Goal: Find specific page/section: Find specific page/section

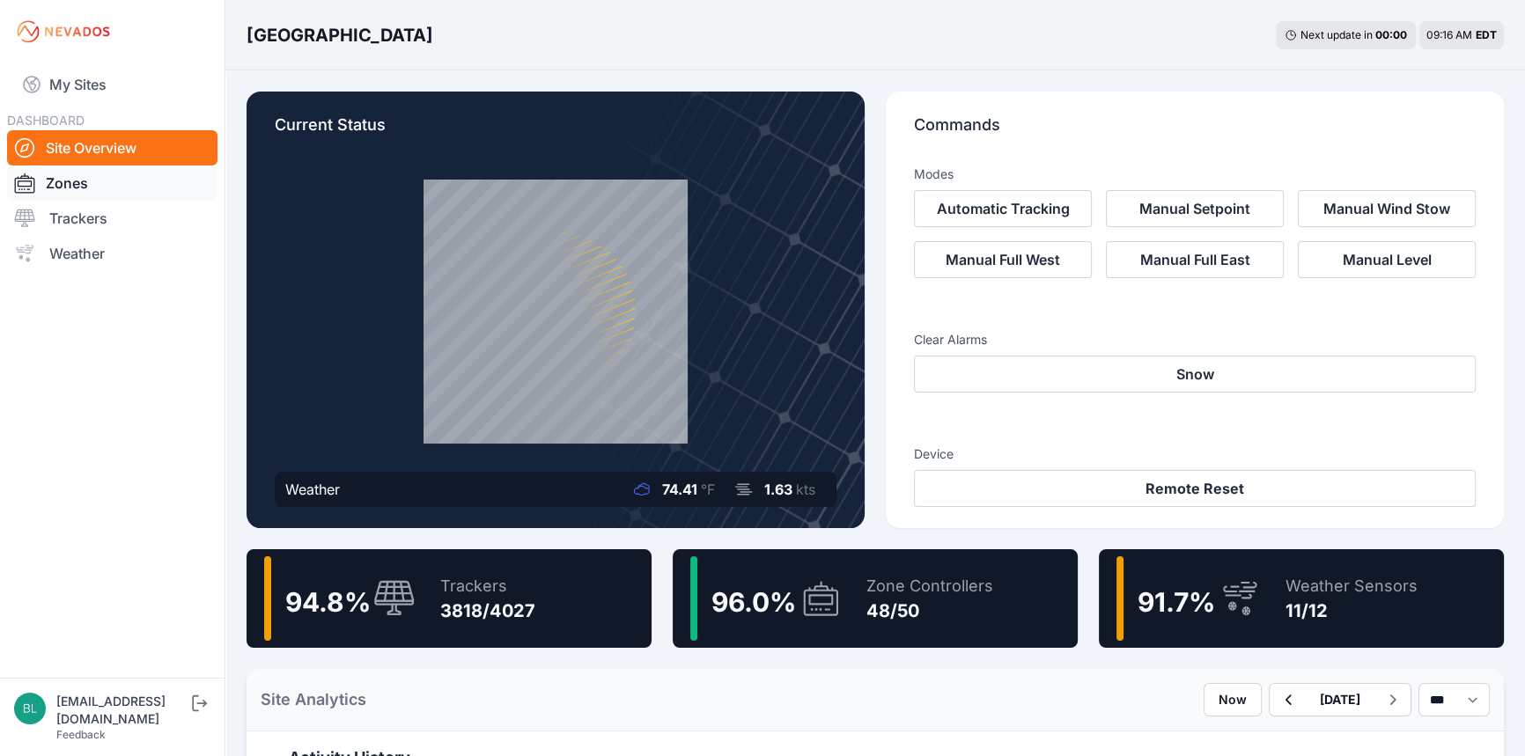
drag, startPoint x: 100, startPoint y: 197, endPoint x: 93, endPoint y: 209, distance: 14.2
click at [99, 197] on link "Zones" at bounding box center [112, 182] width 210 height 35
click at [93, 209] on link "Trackers" at bounding box center [112, 218] width 210 height 35
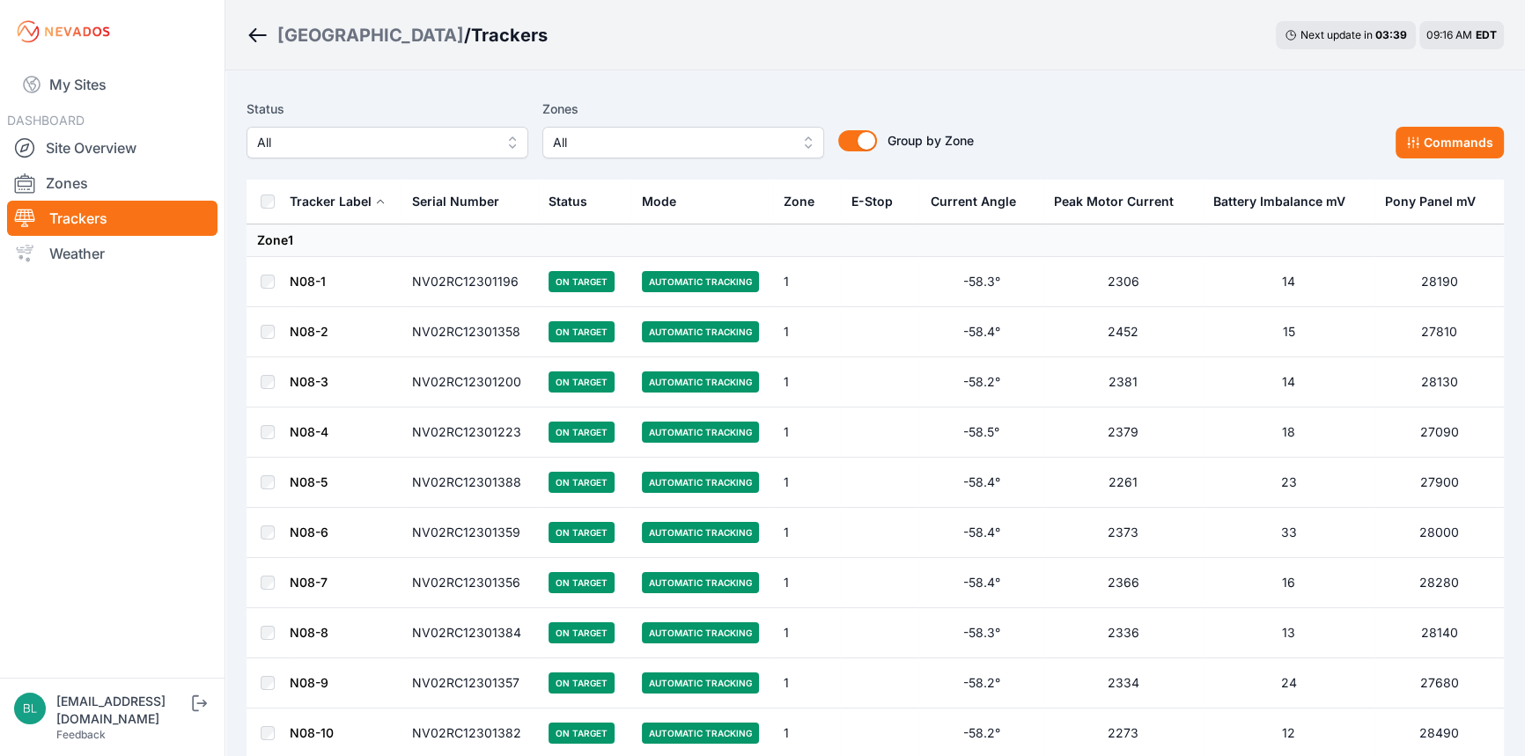
click at [879, 207] on div "E-Stop" at bounding box center [871, 202] width 41 height 18
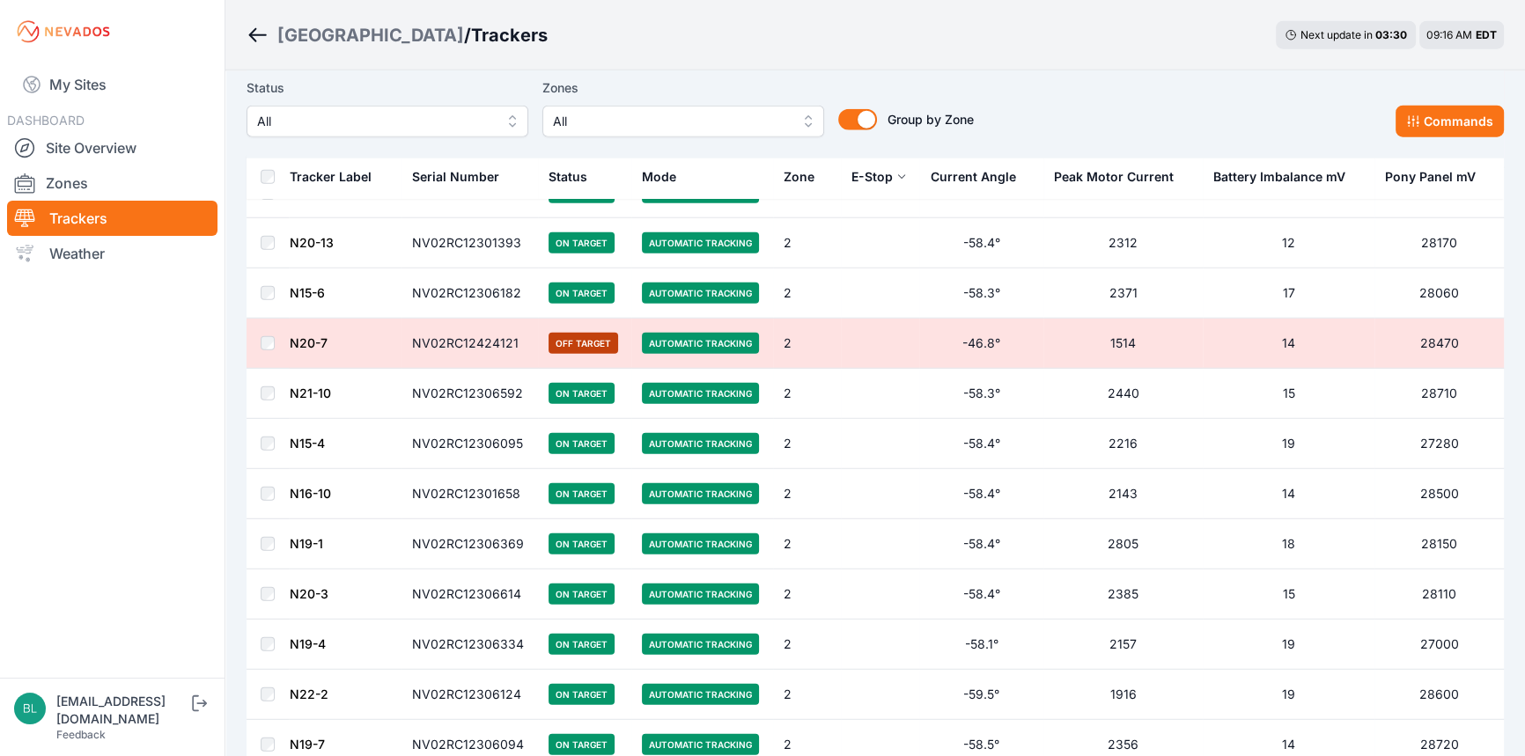
scroll to position [5201, 0]
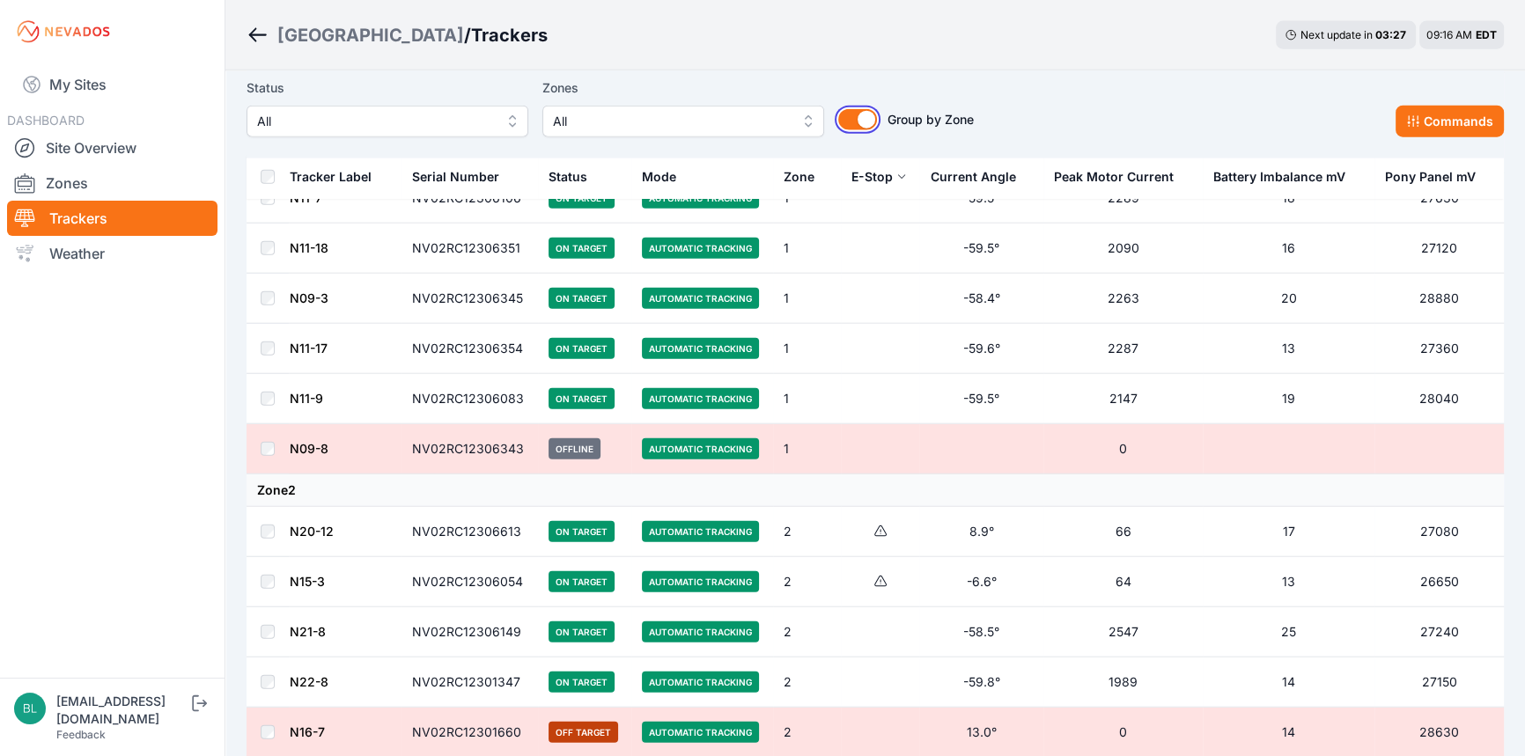
click at [871, 126] on button "Group by Zone" at bounding box center [857, 119] width 39 height 21
